Goal: Transaction & Acquisition: Obtain resource

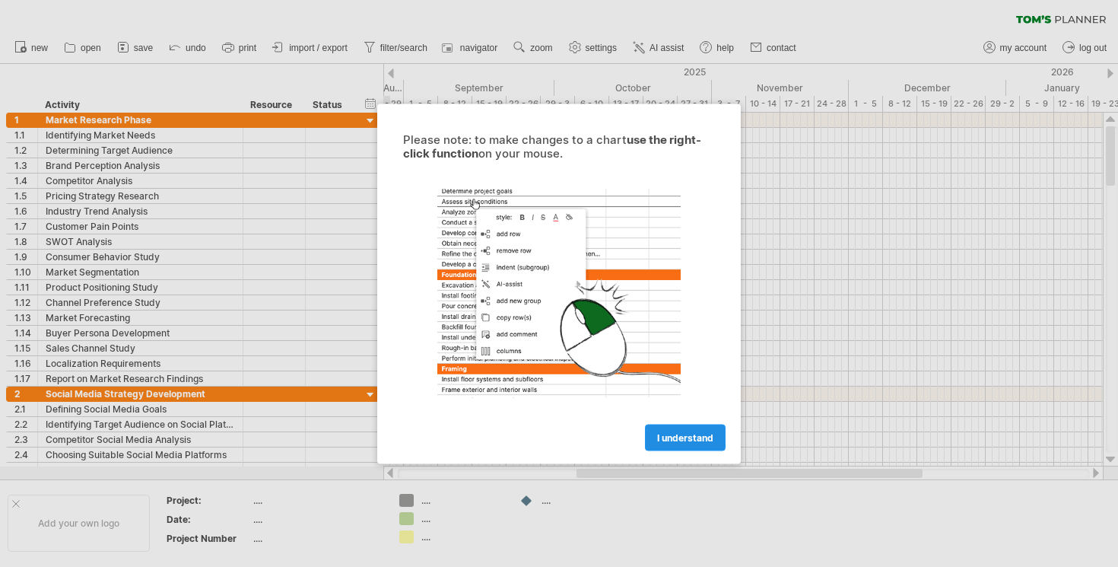
click at [685, 443] on link "I understand" at bounding box center [685, 437] width 81 height 27
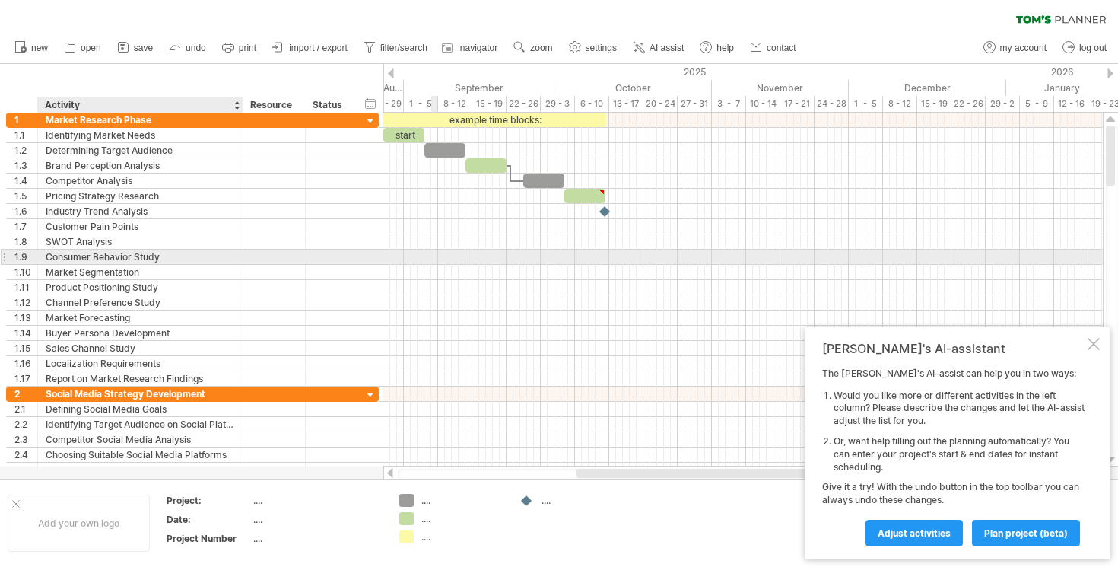
click at [241, 259] on div at bounding box center [241, 257] width 8 height 15
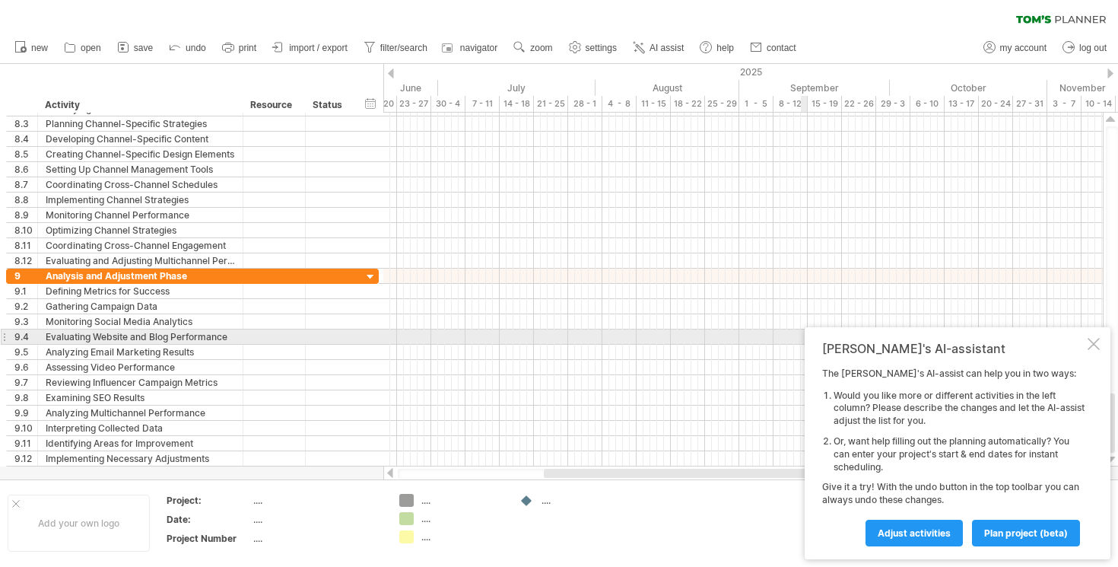
click at [1089, 334] on div "[PERSON_NAME]'s AI-assistant The [PERSON_NAME]'s AI-assist can help you in two …" at bounding box center [958, 443] width 306 height 232
click at [1091, 340] on div at bounding box center [1094, 344] width 12 height 12
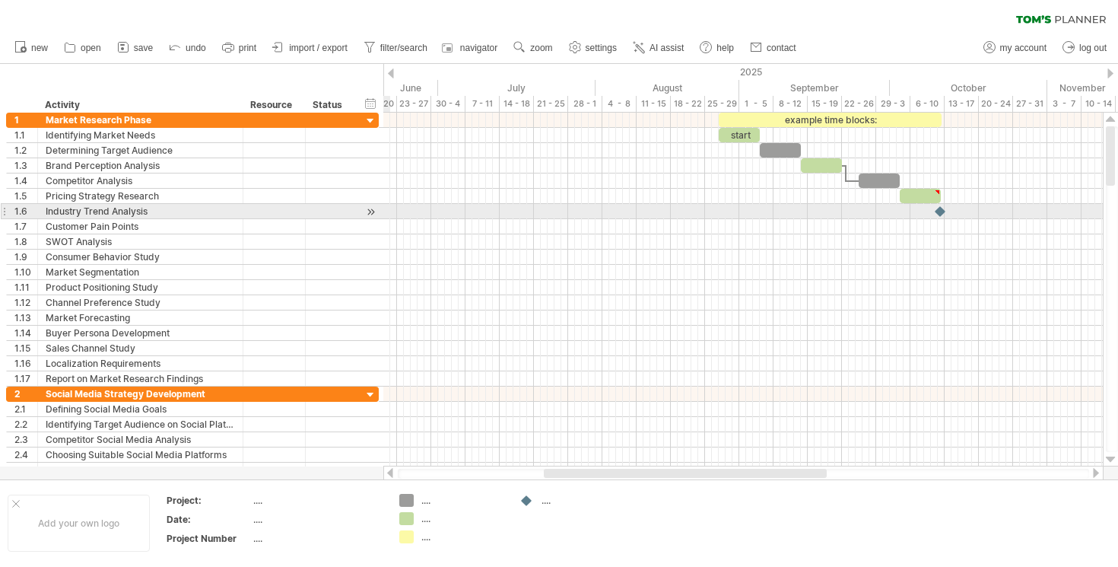
drag, startPoint x: 63, startPoint y: 100, endPoint x: 409, endPoint y: 219, distance: 365.4
click at [410, 220] on div "Trying to reach [DOMAIN_NAME] Connected again... 0% clear filter new 1" at bounding box center [559, 283] width 1118 height 567
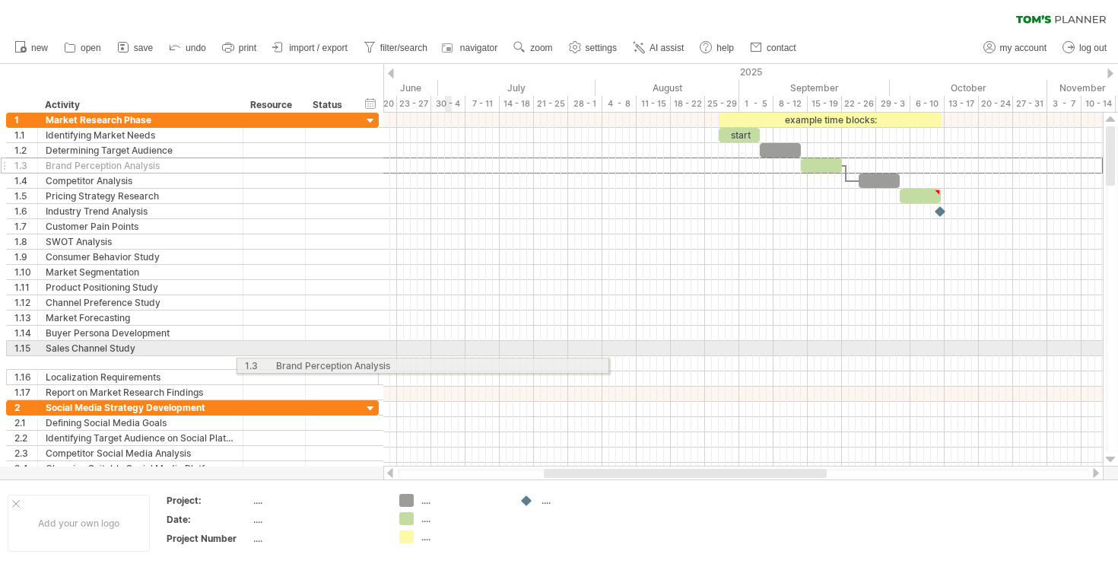
drag, startPoint x: 218, startPoint y: 164, endPoint x: 447, endPoint y: 356, distance: 298.5
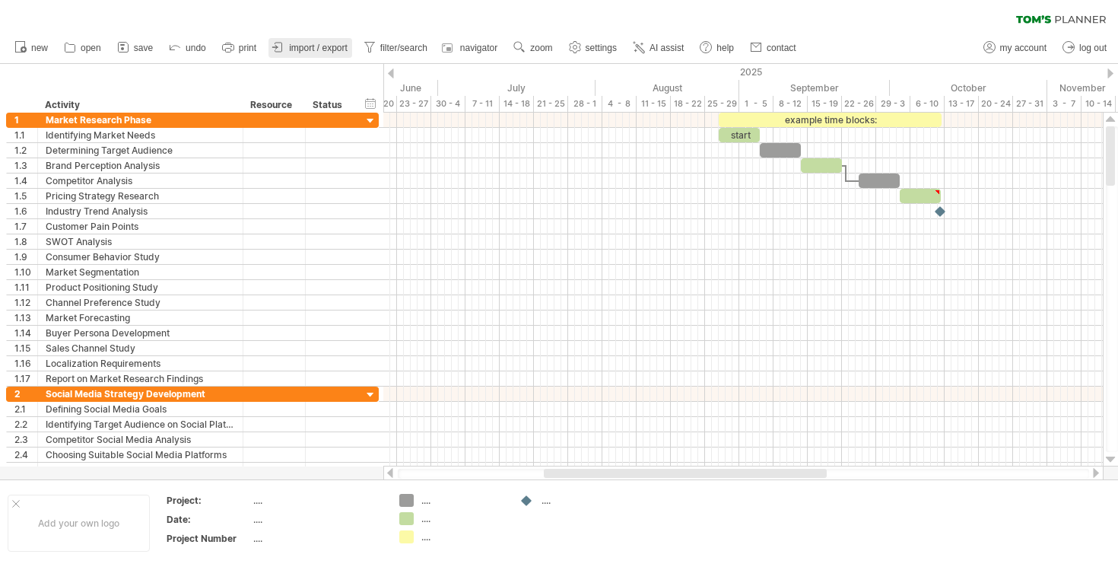
click at [290, 48] on span "import / export" at bounding box center [318, 48] width 59 height 11
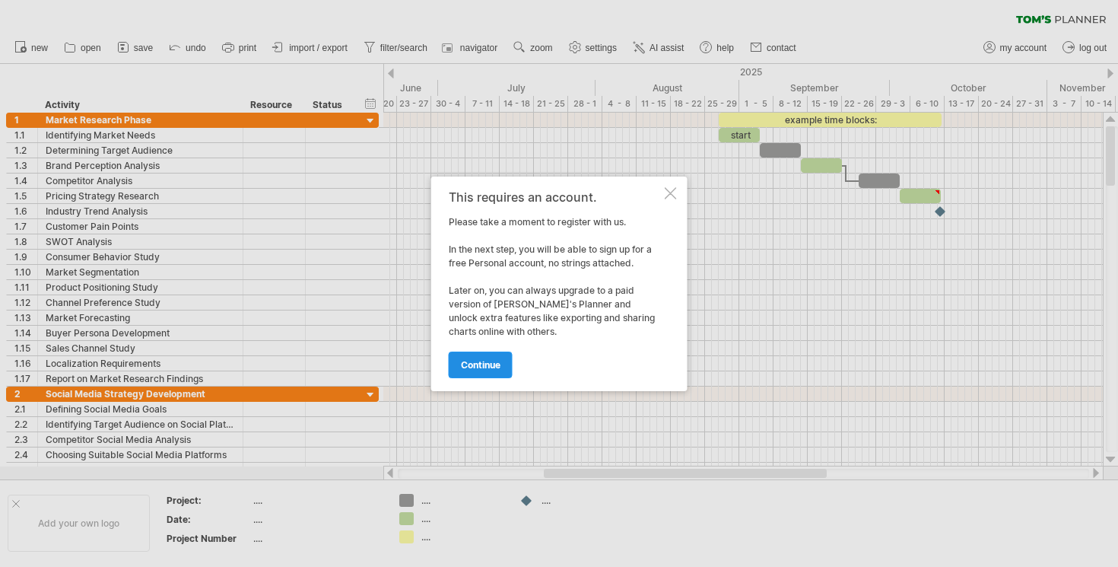
click at [507, 357] on link "continue" at bounding box center [481, 364] width 64 height 27
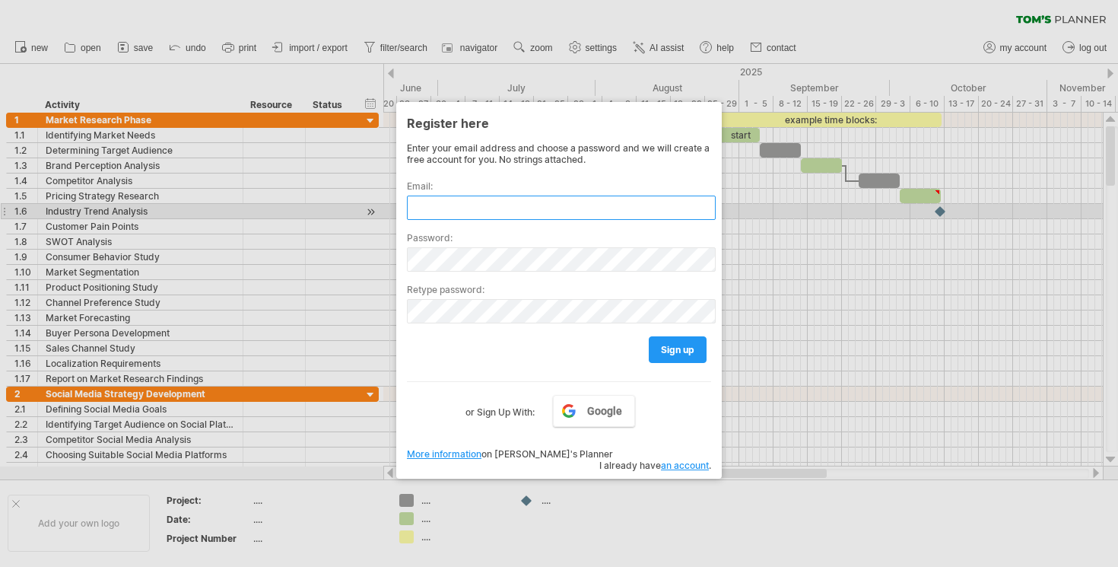
click at [515, 208] on input "text" at bounding box center [561, 208] width 309 height 24
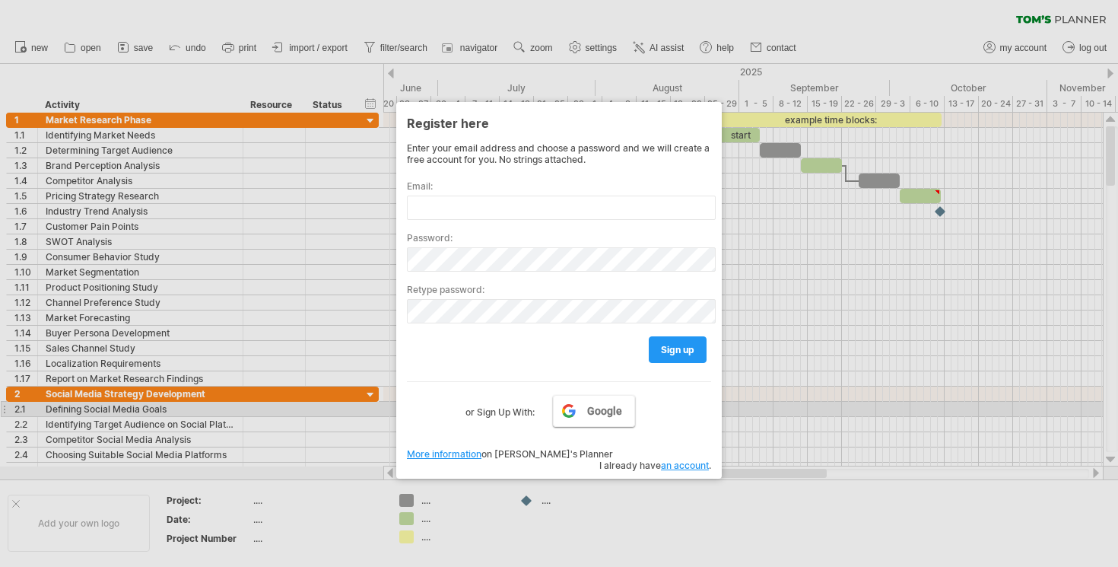
click at [621, 405] on span "Google" at bounding box center [604, 411] width 35 height 12
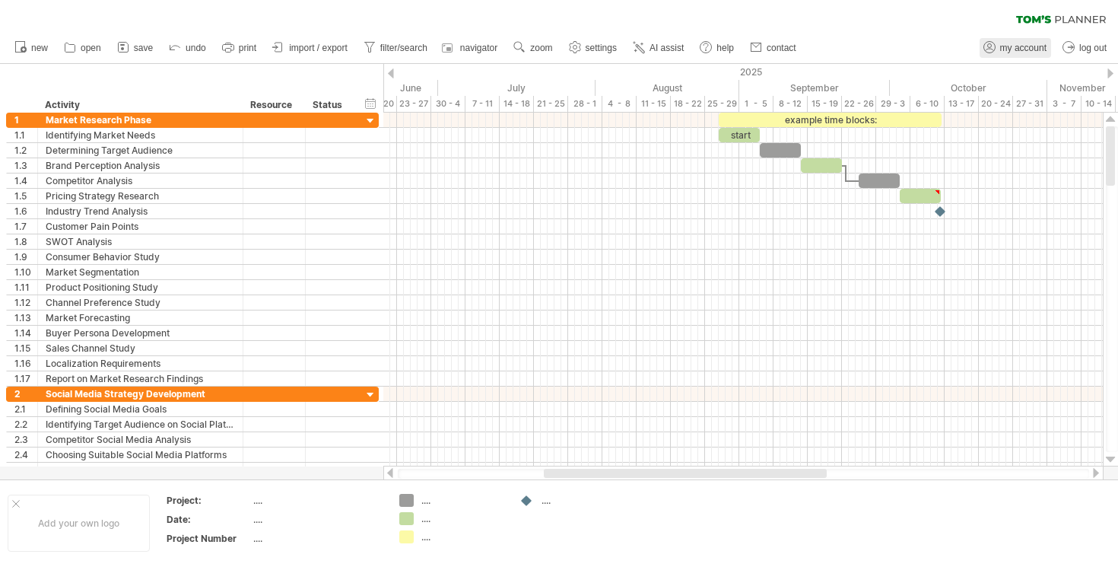
click at [1008, 46] on span "my account" at bounding box center [1023, 48] width 46 height 11
type input "**********"
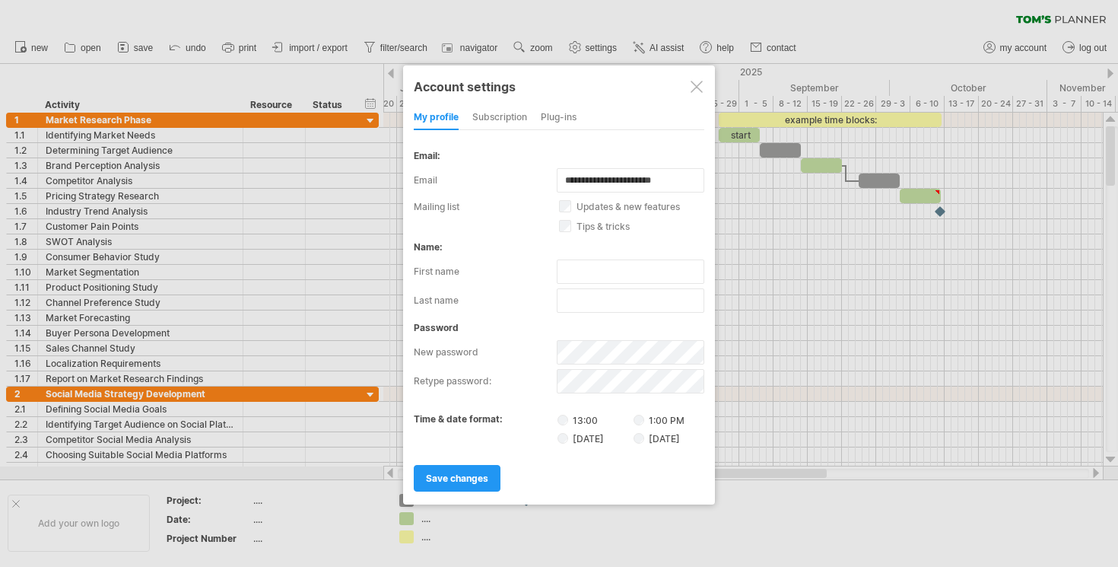
click at [700, 86] on div at bounding box center [697, 87] width 12 height 12
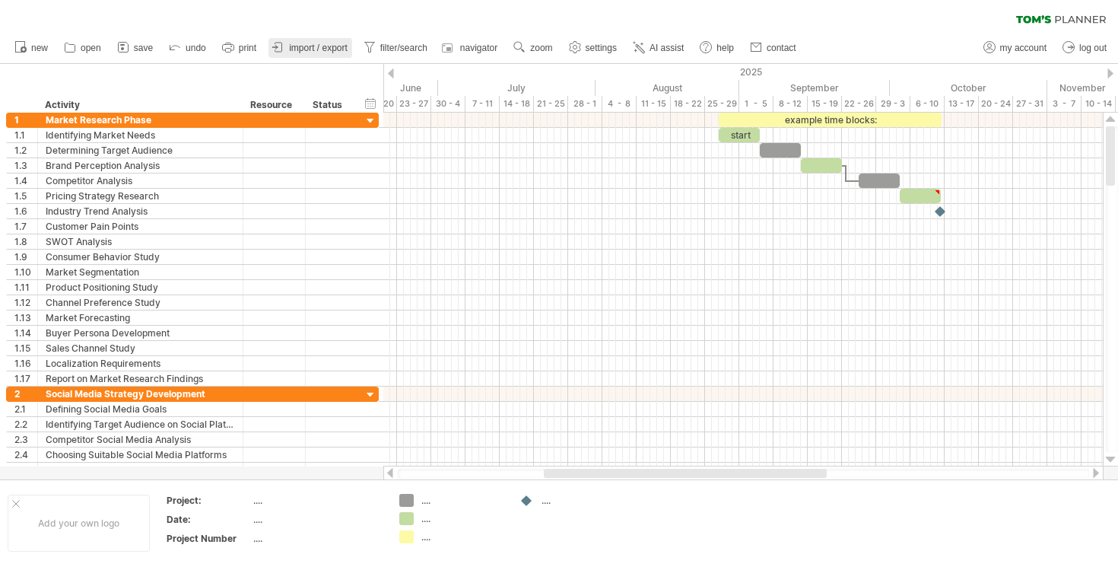
click at [313, 48] on span "import / export" at bounding box center [318, 48] width 59 height 11
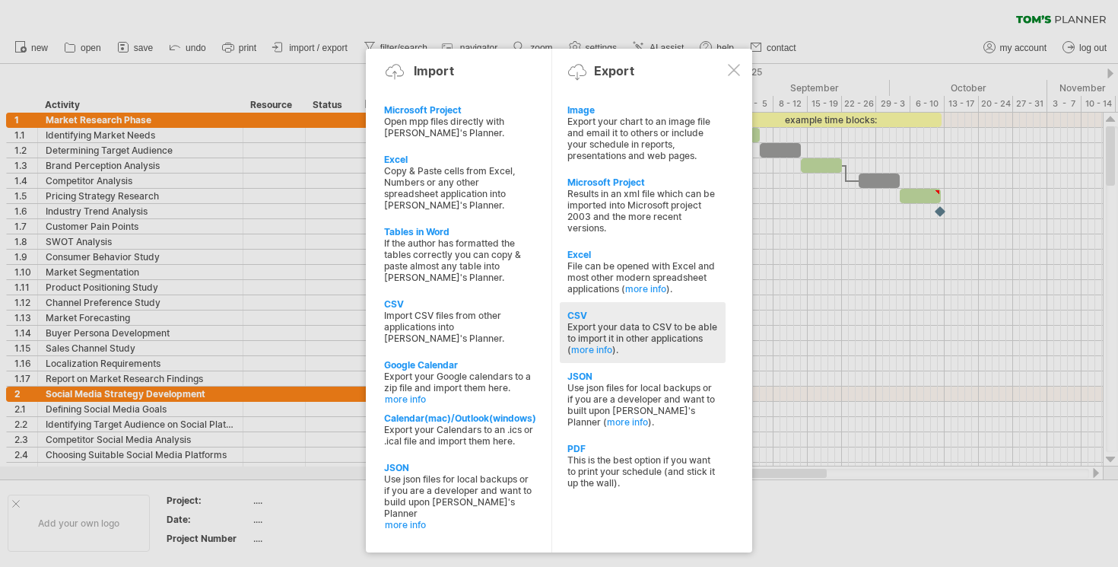
click at [577, 310] on div "CSV" at bounding box center [642, 315] width 151 height 11
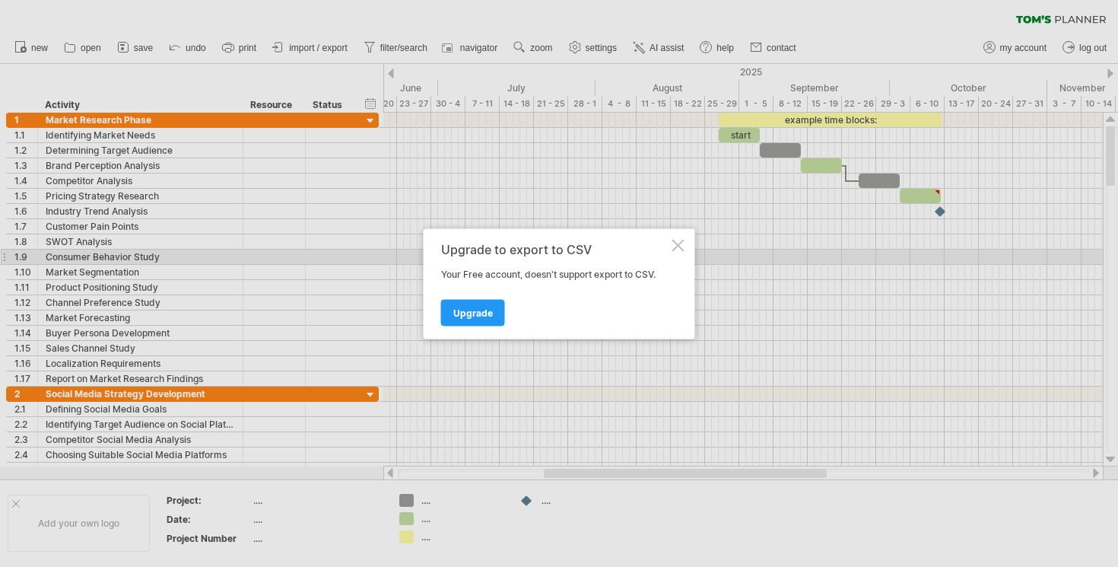
click at [681, 251] on div "Upgrade to export to CSV Your Free account, doesn't support export to CSV. Upgr…" at bounding box center [560, 283] width 272 height 110
click at [672, 242] on div at bounding box center [678, 245] width 12 height 12
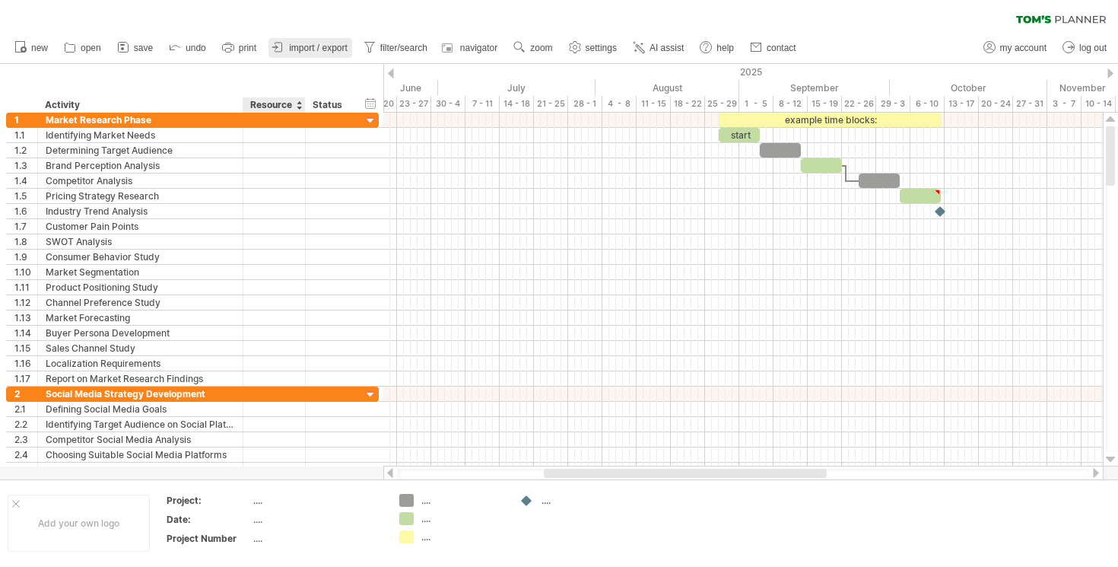
click at [288, 52] on link "import / export" at bounding box center [311, 48] width 84 height 20
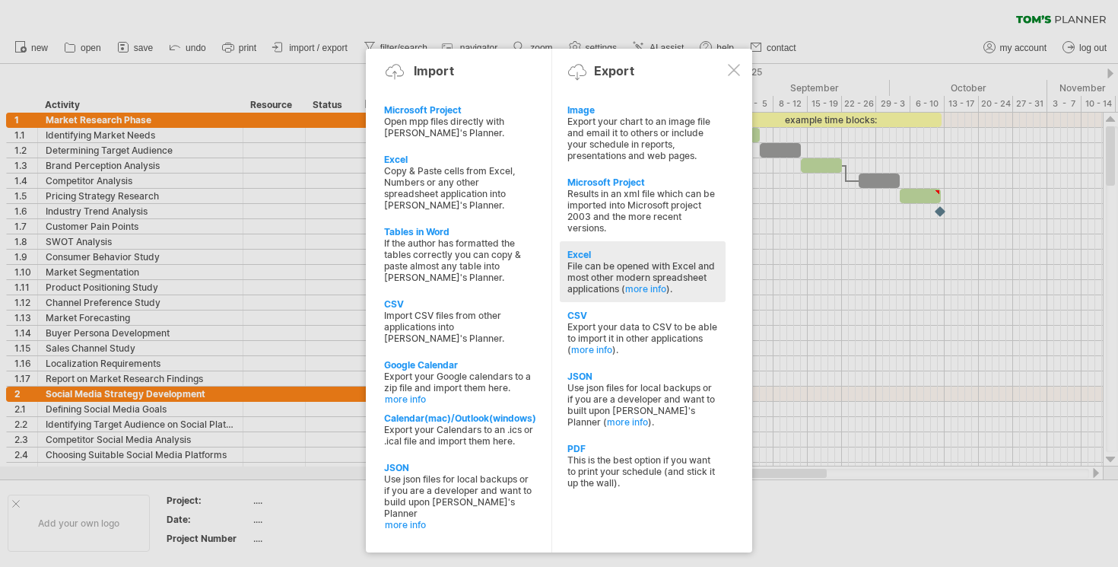
click at [598, 249] on div "Excel" at bounding box center [642, 254] width 151 height 11
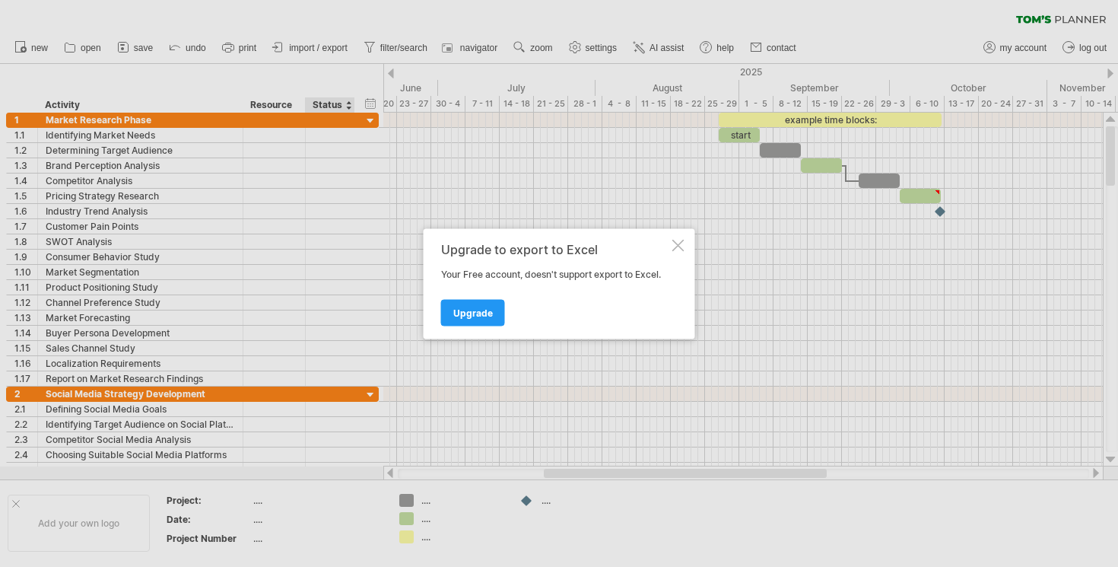
click at [320, 59] on div at bounding box center [559, 283] width 1118 height 567
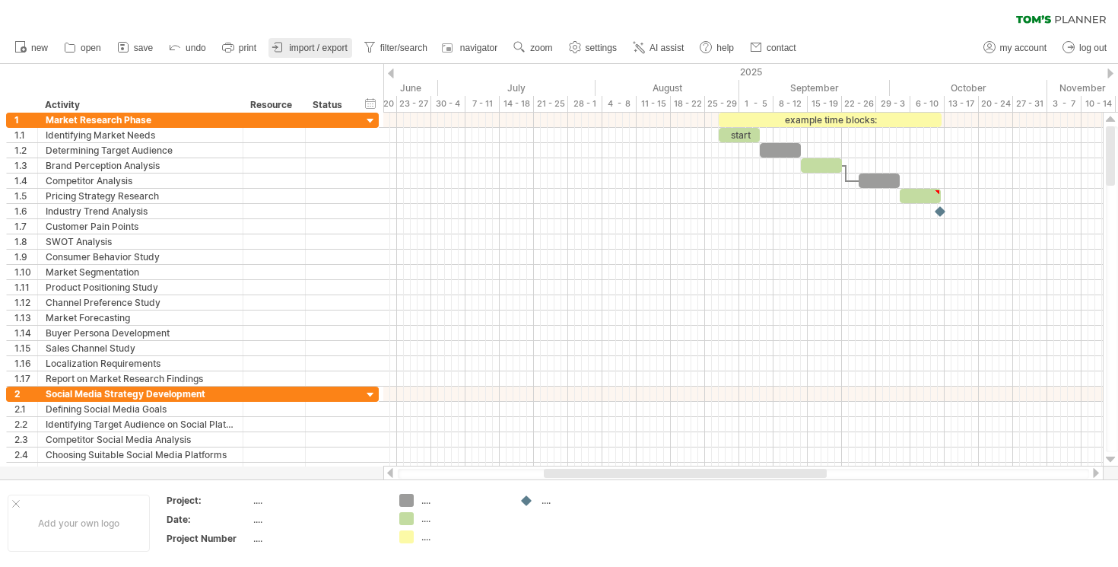
click at [309, 46] on span "import / export" at bounding box center [318, 48] width 59 height 11
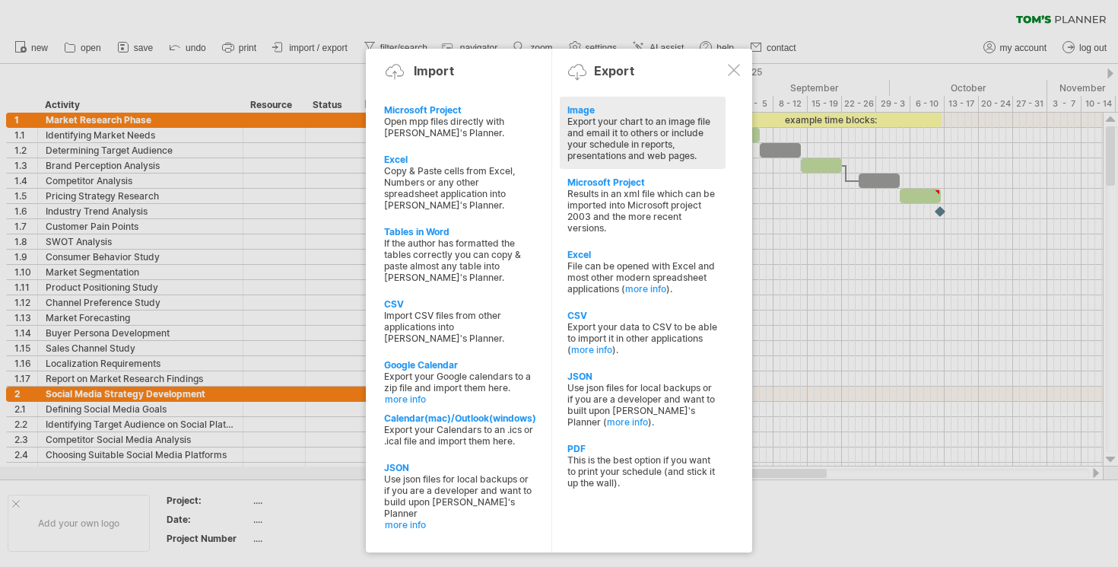
click at [570, 135] on div "Export your chart to an image file and email it to others or include your sched…" at bounding box center [642, 139] width 151 height 46
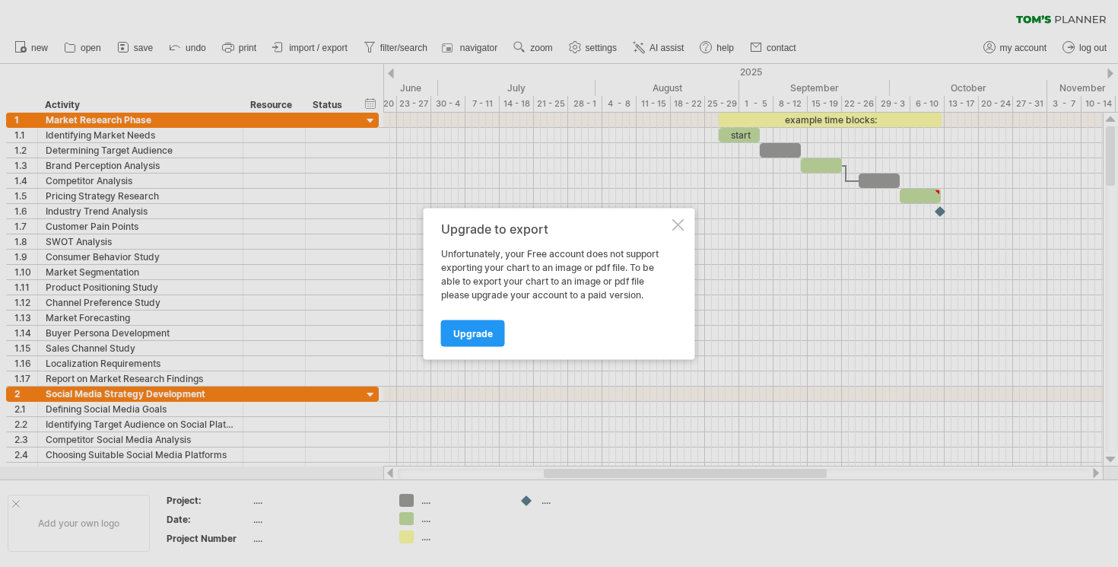
click at [683, 223] on div at bounding box center [678, 224] width 12 height 12
